Goal: Check status: Check status

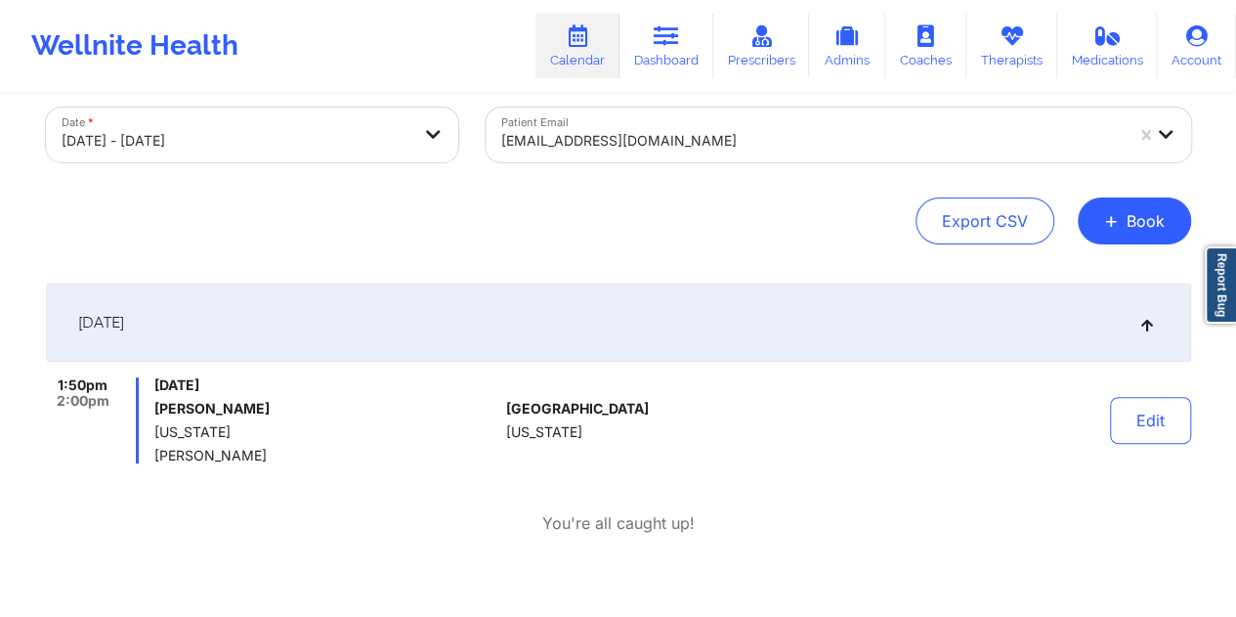
select select "2025-8"
select select "2025-9"
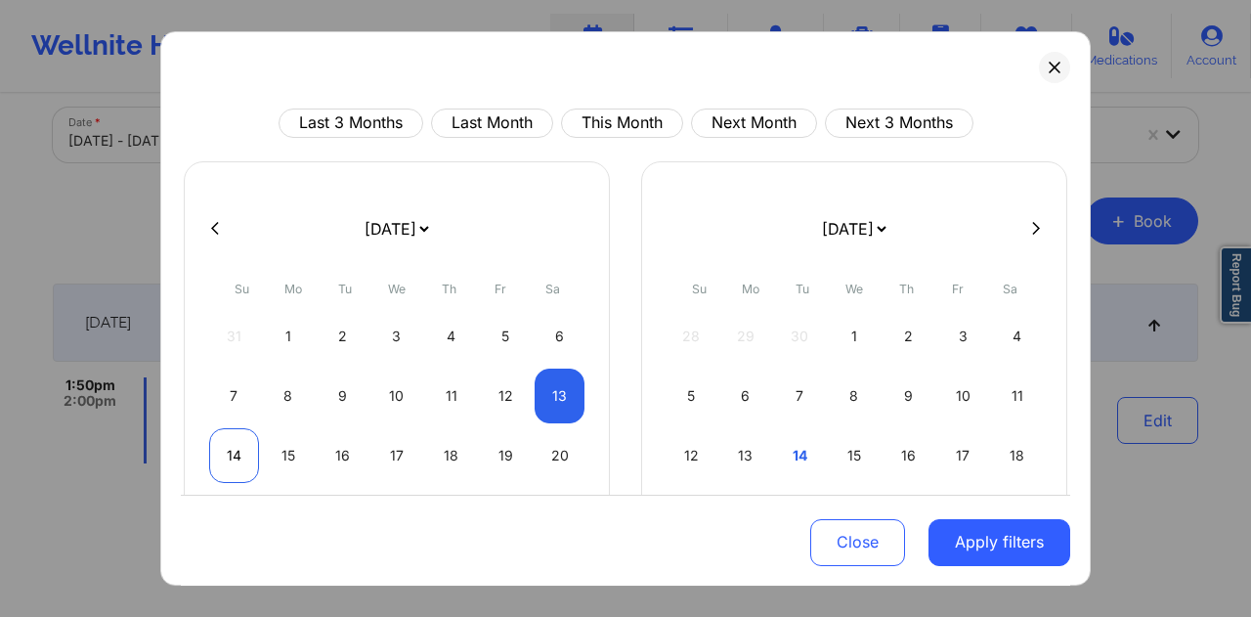
click at [233, 449] on div "14" at bounding box center [234, 455] width 50 height 55
select select "2025-8"
select select "2025-9"
click at [227, 449] on div "14" at bounding box center [234, 455] width 50 height 55
select select "2025-8"
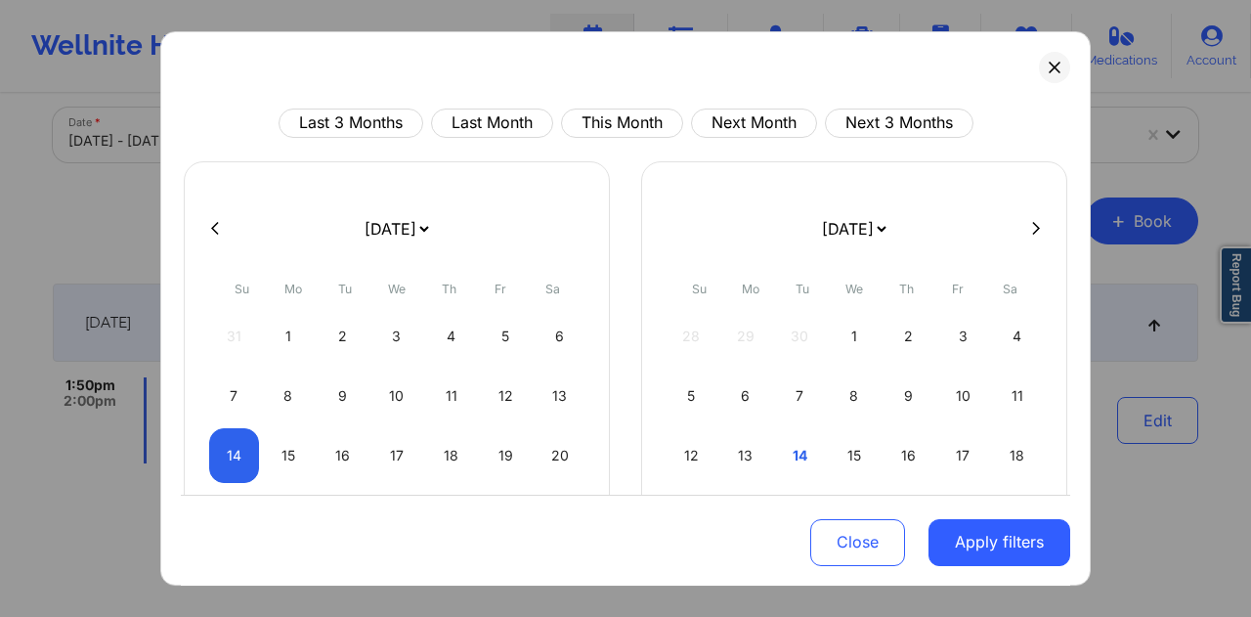
select select "2025-9"
click at [998, 533] on button "Apply filters" at bounding box center [999, 541] width 142 height 47
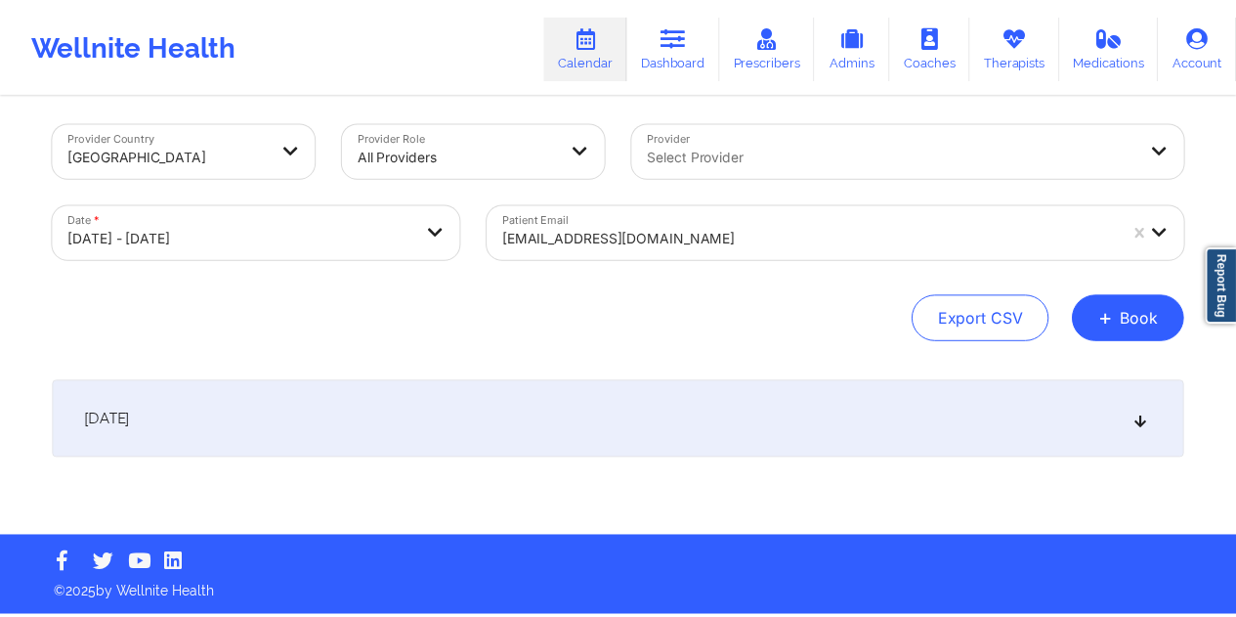
scroll to position [8, 0]
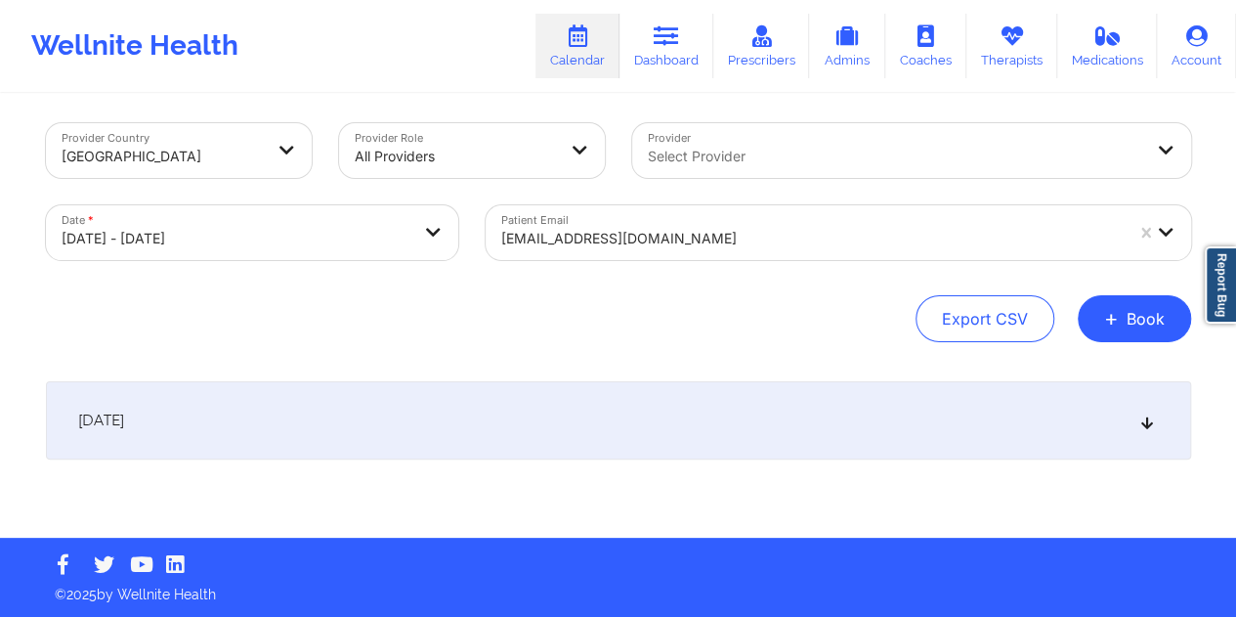
click at [567, 222] on div "[EMAIL_ADDRESS][DOMAIN_NAME]" at bounding box center [812, 238] width 622 height 43
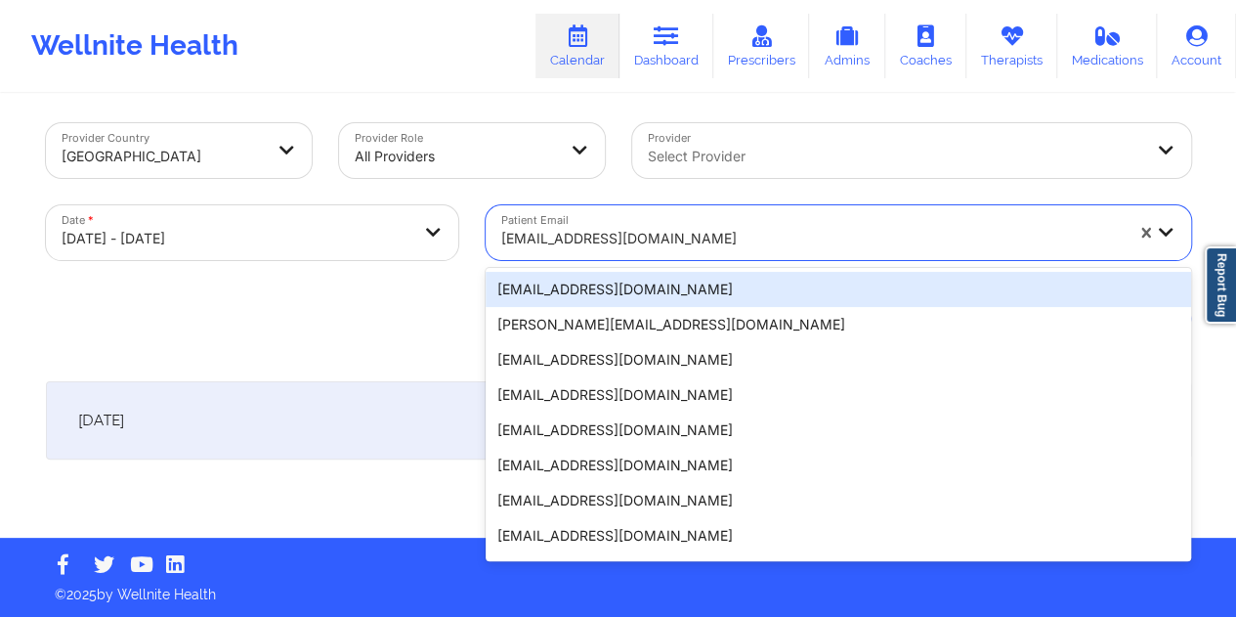
paste input "[PERSON_NAME][EMAIL_ADDRESS][PERSON_NAME][DOMAIN_NAME]"
type input "[PERSON_NAME][EMAIL_ADDRESS][PERSON_NAME][DOMAIN_NAME]"
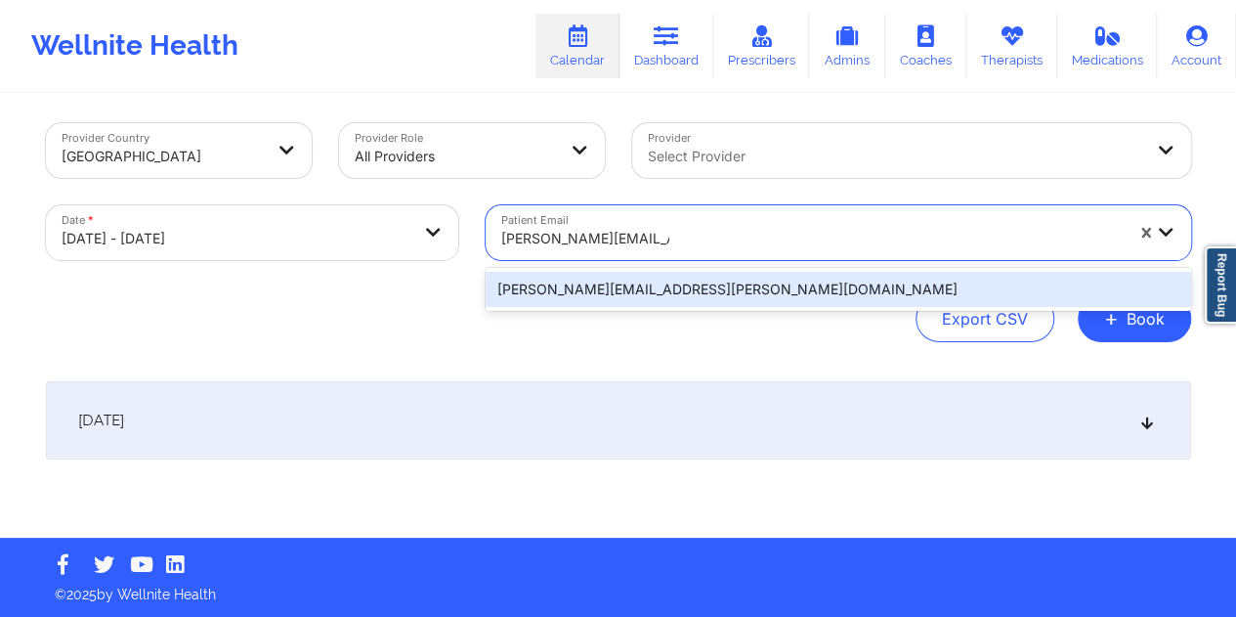
click at [571, 296] on div "[PERSON_NAME][EMAIL_ADDRESS][PERSON_NAME][DOMAIN_NAME]" at bounding box center [839, 289] width 706 height 35
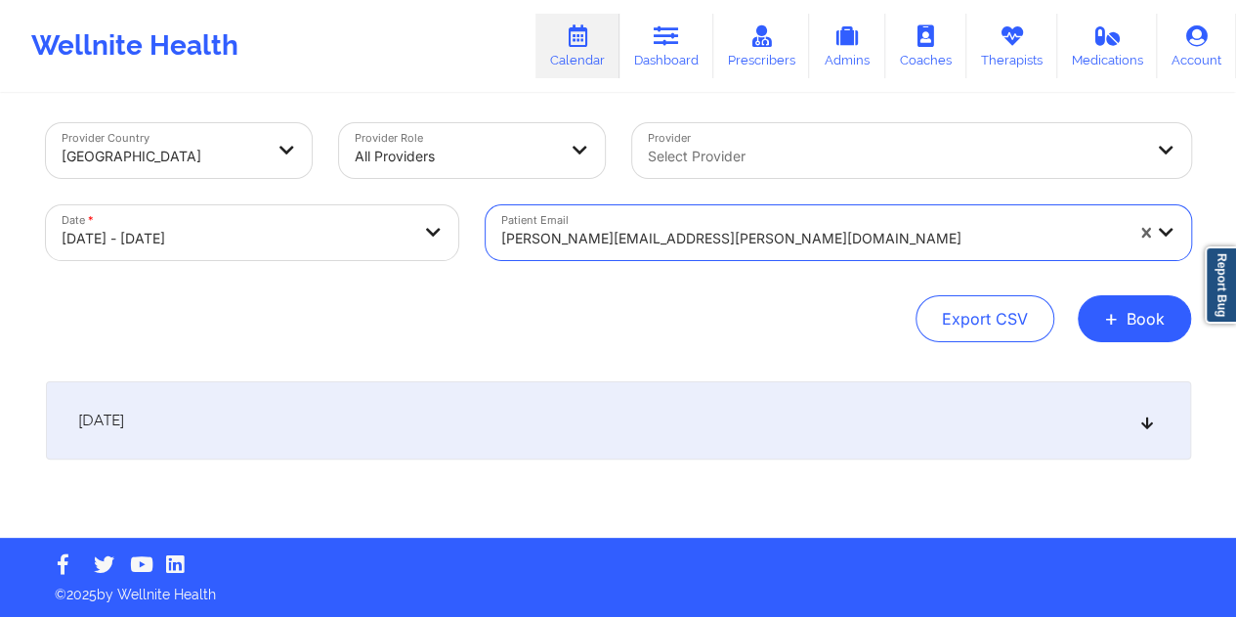
click at [588, 435] on div "[DATE]" at bounding box center [618, 420] width 1145 height 78
